Goal: Information Seeking & Learning: Learn about a topic

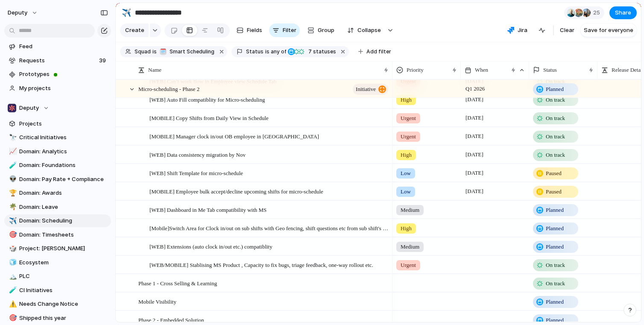
scroll to position [261, 0]
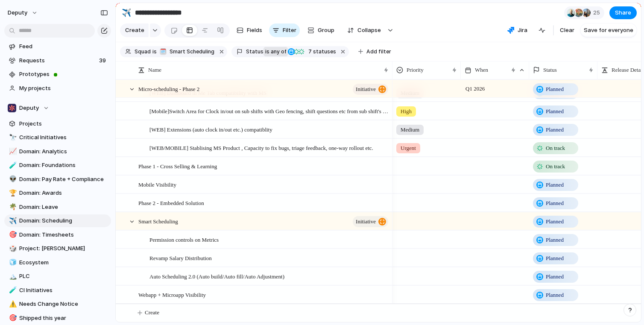
click at [271, 50] on span "any of" at bounding box center [278, 52] width 17 height 8
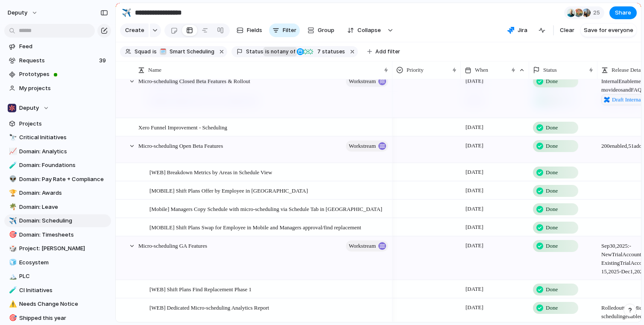
click at [279, 50] on span "any of" at bounding box center [287, 52] width 17 height 8
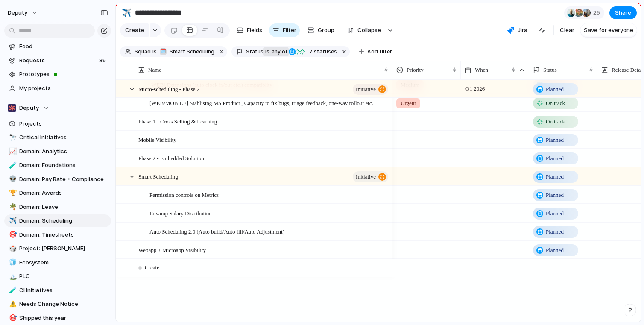
scroll to position [217, 0]
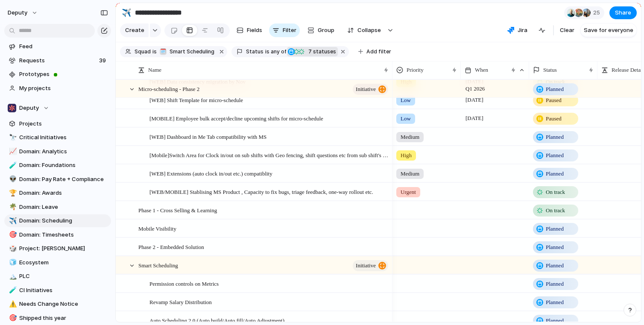
click at [320, 52] on span "7 statuses" at bounding box center [321, 52] width 30 height 8
click at [420, 39] on div "Idea Planned On track Releasing At risk Off track Paused Canceled Done" at bounding box center [322, 162] width 644 height 325
click at [203, 51] on span "Smart Scheduling" at bounding box center [192, 52] width 45 height 8
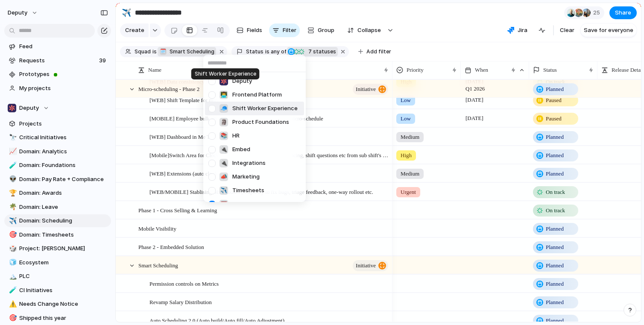
scroll to position [100, 0]
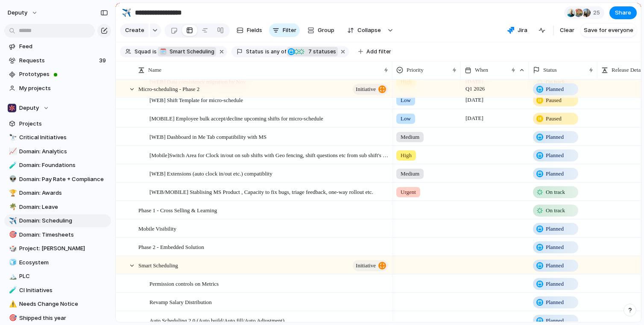
click at [118, 62] on div "Deputy 👨‍💻 Frontend Platform 🧢 Shift Worker Experience 🗿 Product Foundations 📚 …" at bounding box center [322, 162] width 644 height 325
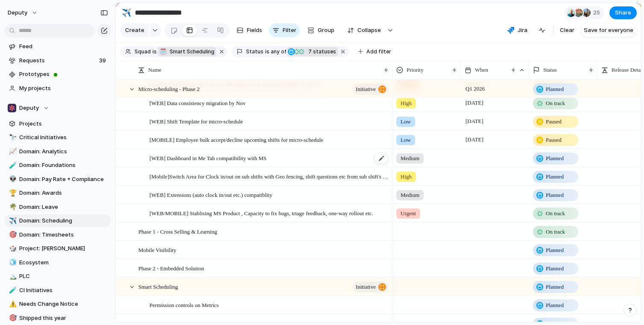
scroll to position [0, 0]
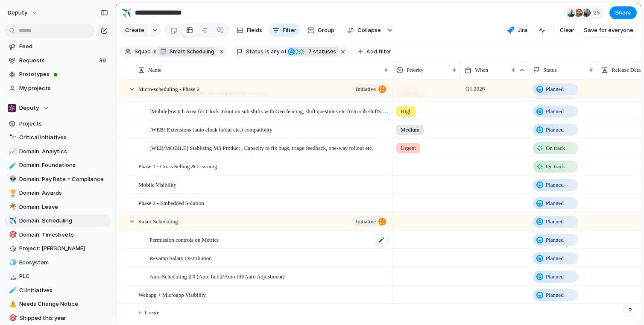
click at [191, 241] on span "Permission controls on Metrics" at bounding box center [184, 240] width 69 height 10
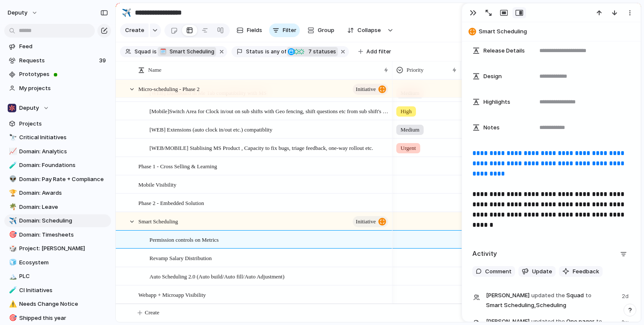
click at [508, 164] on link "**********" at bounding box center [550, 163] width 154 height 27
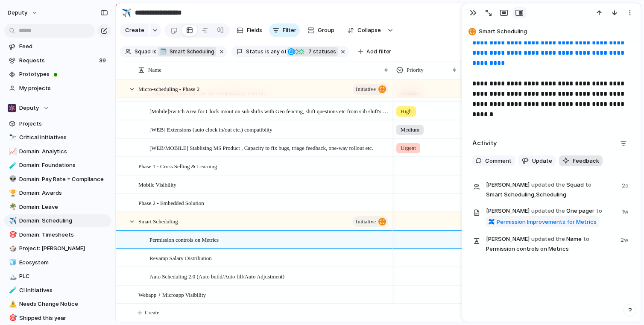
click at [569, 161] on button "Feedback" at bounding box center [581, 161] width 44 height 11
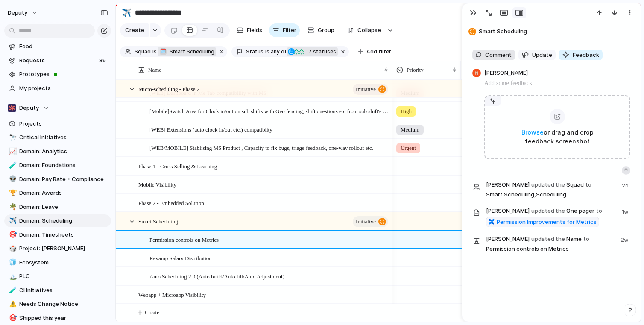
click at [505, 51] on span "Comment" at bounding box center [498, 55] width 26 height 9
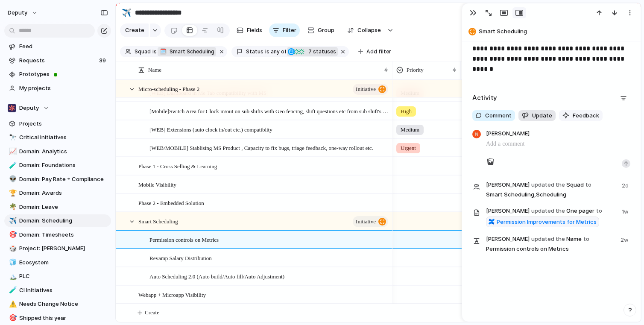
click at [535, 111] on button "Update" at bounding box center [537, 115] width 37 height 11
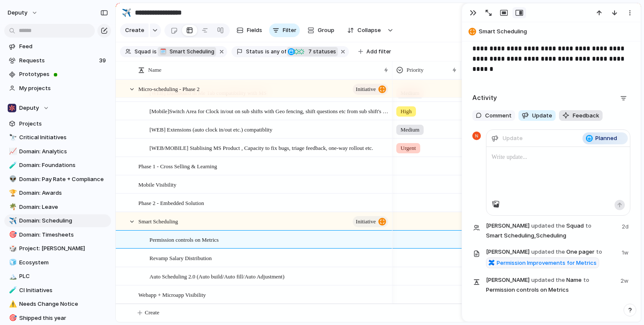
click at [563, 113] on div "button" at bounding box center [566, 115] width 7 height 7
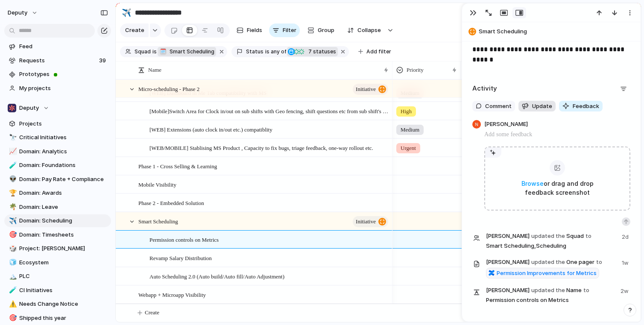
click at [538, 110] on button "Update" at bounding box center [537, 106] width 37 height 11
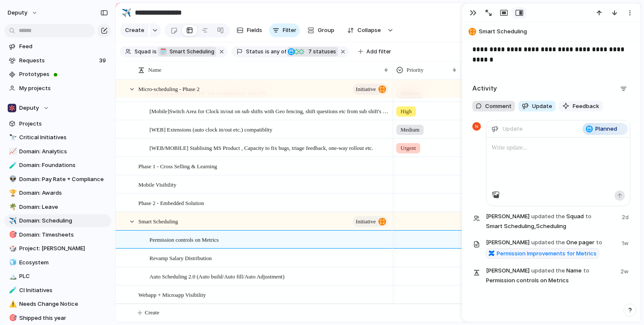
click at [505, 109] on span "Comment" at bounding box center [498, 106] width 26 height 9
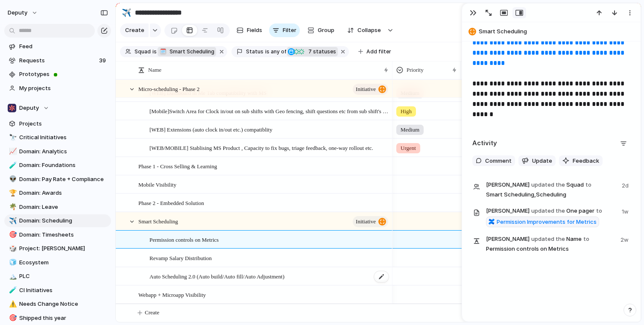
click at [319, 279] on div "Auto Scheduling 2.0 (Auto build/Auto fill/Auto Adjustment)" at bounding box center [270, 277] width 240 height 18
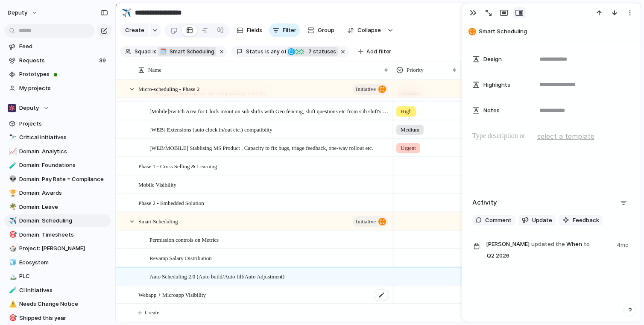
click at [303, 295] on div "Webapp + Microapp Visibility" at bounding box center [263, 295] width 251 height 18
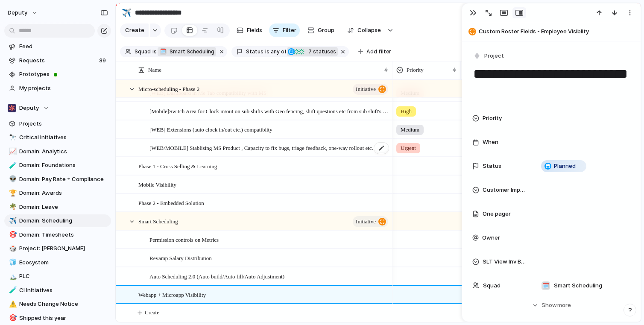
scroll to position [255, 0]
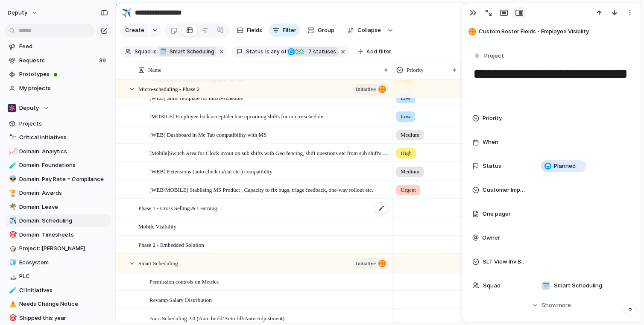
click at [188, 208] on span "Phase 1 - Cross Selling & Learning" at bounding box center [177, 208] width 79 height 10
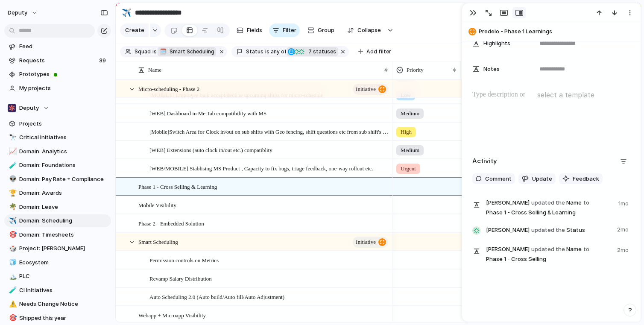
scroll to position [247, 0]
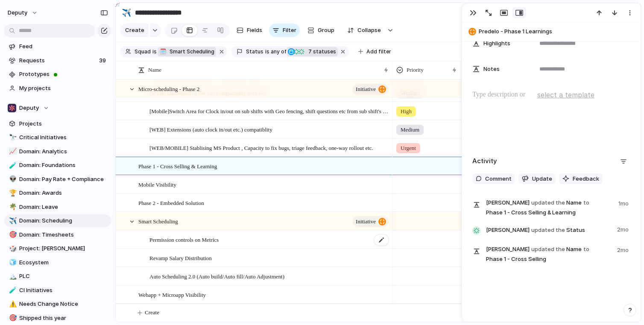
click at [235, 243] on div "Permission controls on Metrics" at bounding box center [270, 240] width 240 height 18
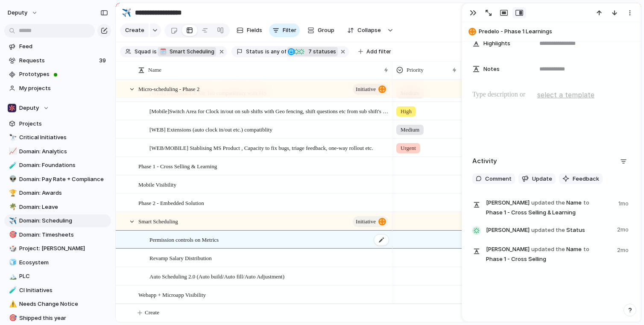
type textarea "**********"
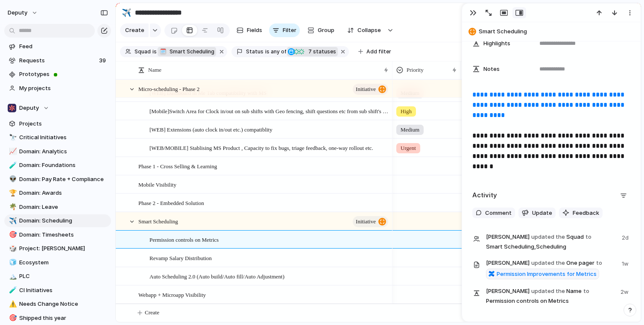
scroll to position [395, 0]
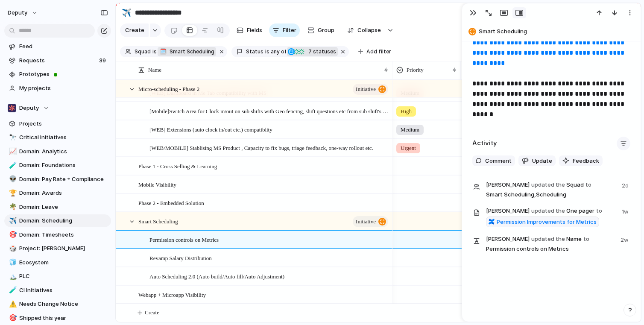
click at [621, 141] on div "button" at bounding box center [623, 143] width 7 height 7
click at [621, 141] on div "Comments Updates Changes Feedback" at bounding box center [322, 162] width 644 height 325
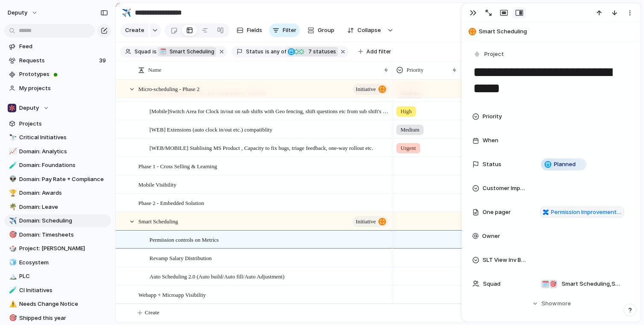
scroll to position [0, 0]
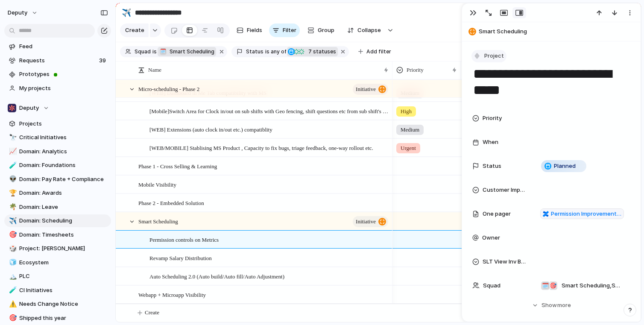
click at [485, 57] on span "Project" at bounding box center [495, 56] width 20 height 9
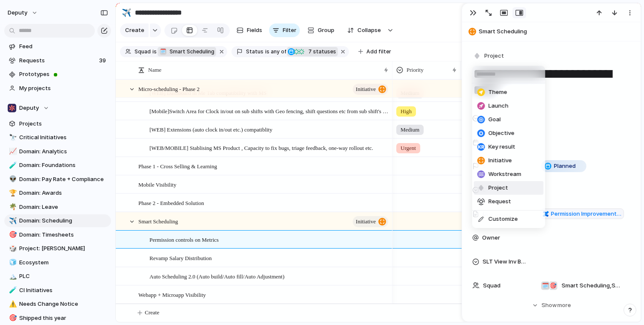
click at [520, 46] on div "Theme Launch Goal Objective Key result Initiative Workstream Project Request Cu…" at bounding box center [322, 162] width 644 height 325
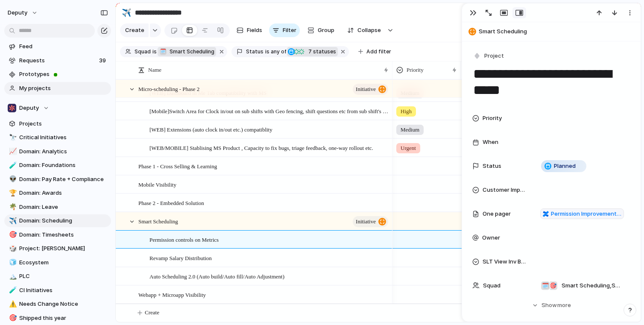
click at [53, 89] on span "My projects" at bounding box center [63, 88] width 89 height 9
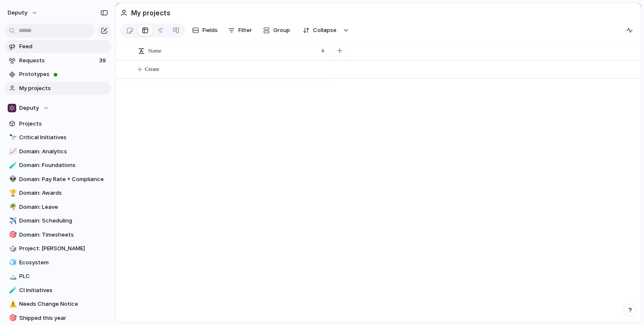
click at [36, 49] on span "Feed" at bounding box center [63, 46] width 89 height 9
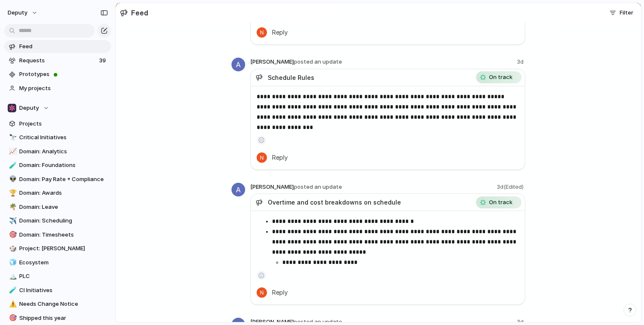
scroll to position [746, 0]
